Goal: Navigation & Orientation: Find specific page/section

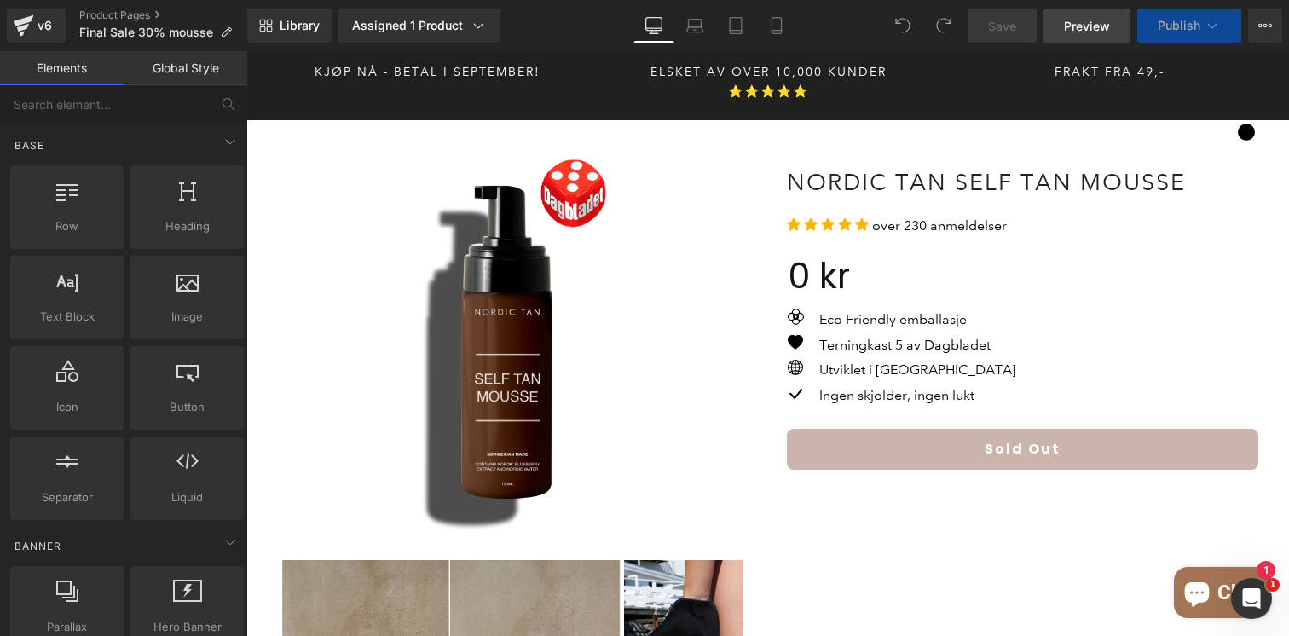
click at [1086, 27] on span "Preview" at bounding box center [1087, 26] width 46 height 18
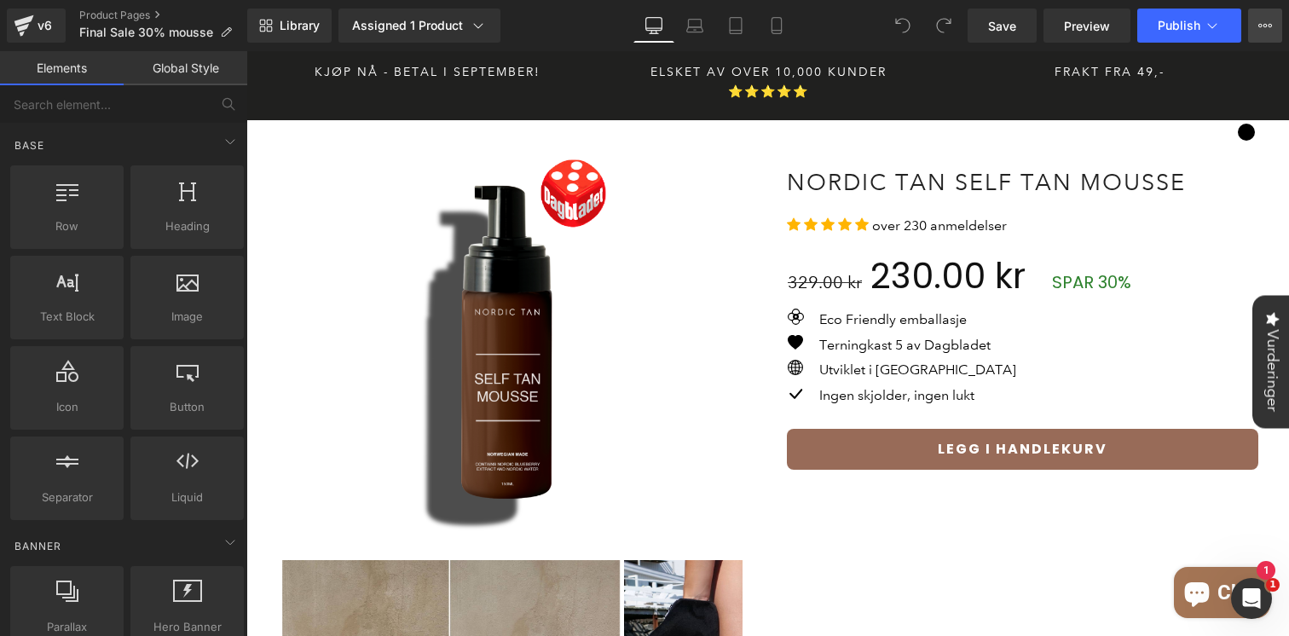
click at [1268, 26] on icon at bounding box center [1265, 26] width 14 height 14
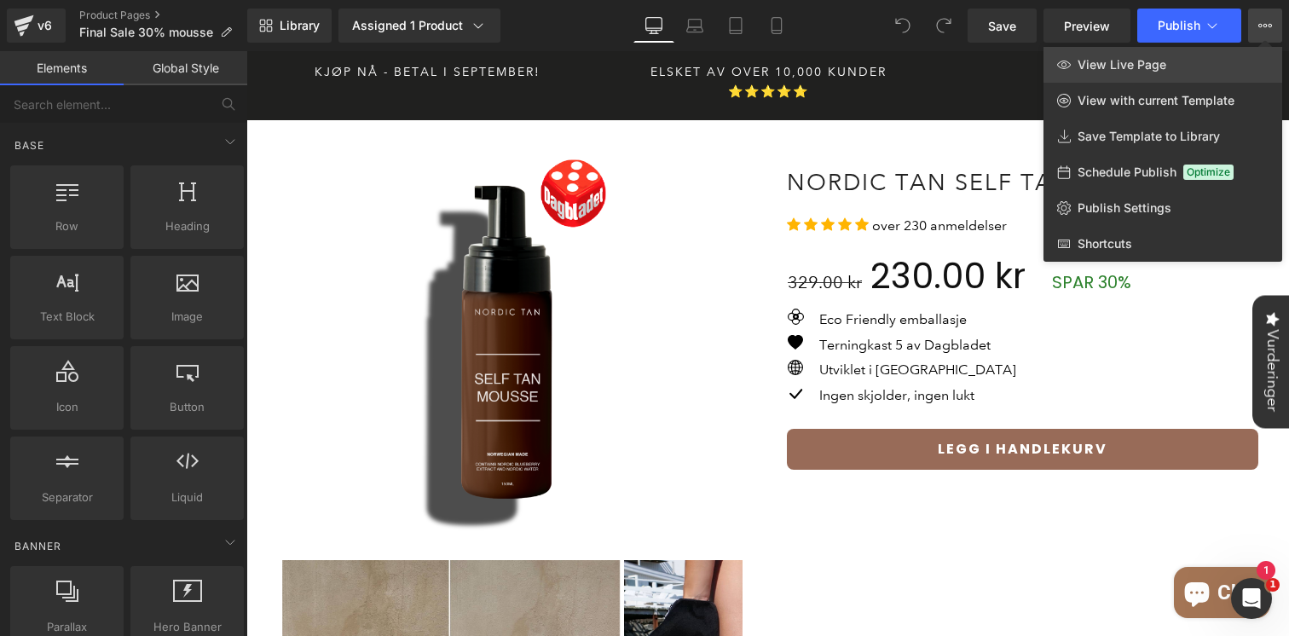
click at [1152, 69] on span "View Live Page" at bounding box center [1121, 64] width 89 height 15
